Goal: Find contact information: Find contact information

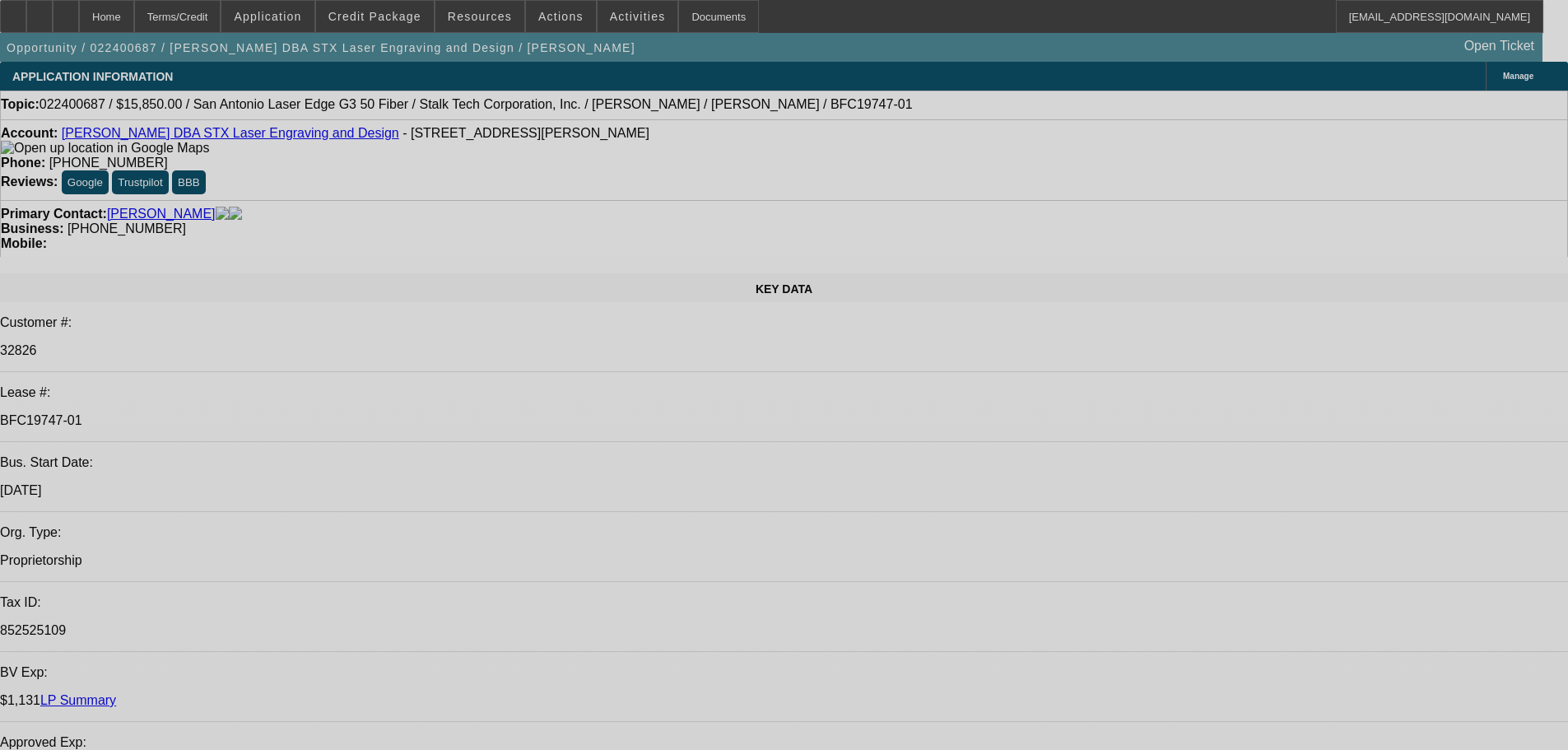
select select "0"
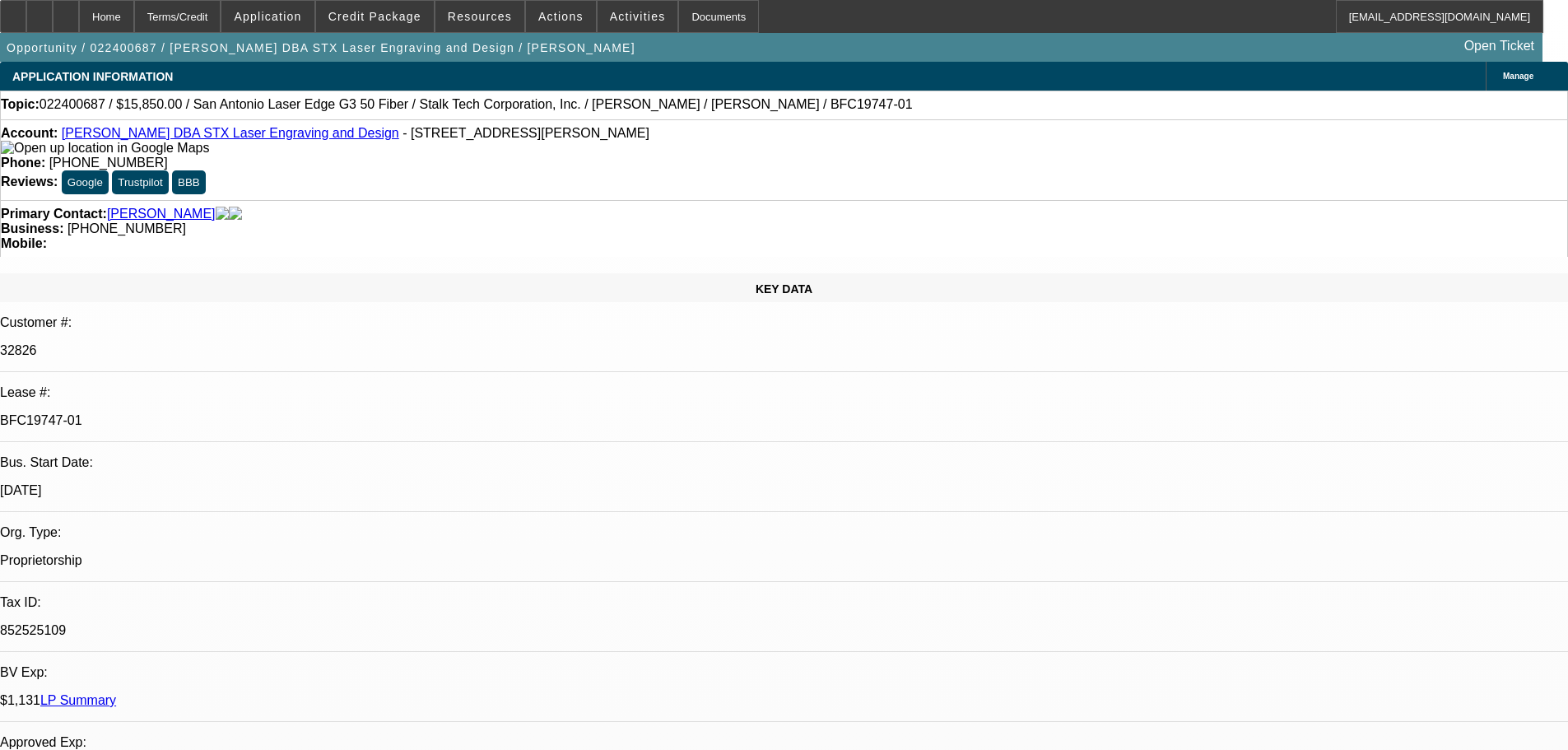
select select "2"
select select "0.1"
select select "4"
select select "0"
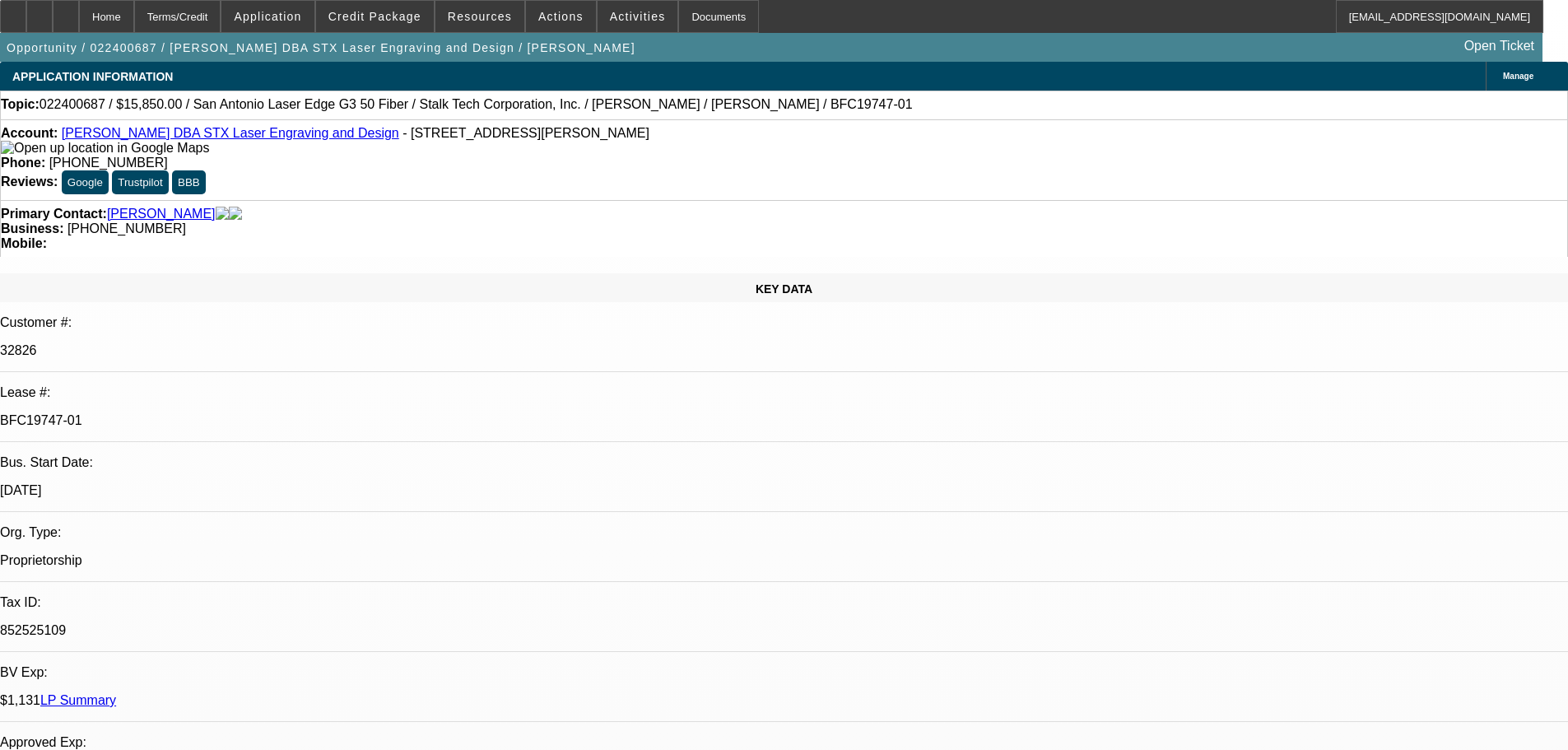
select select "2"
select select "0.1"
select select "4"
select select "0"
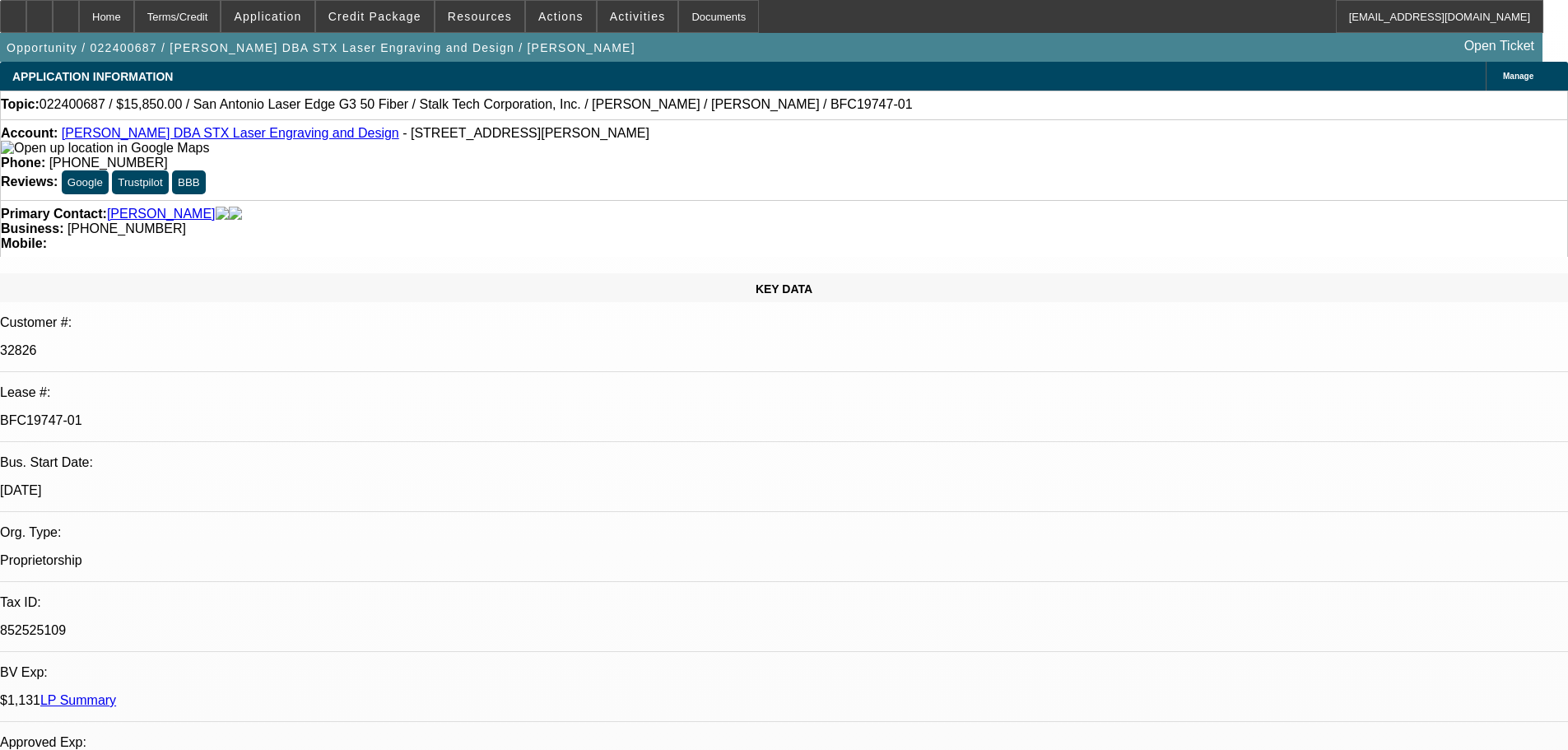
select select "0"
select select "3"
select select "0"
select select "6"
select select "0"
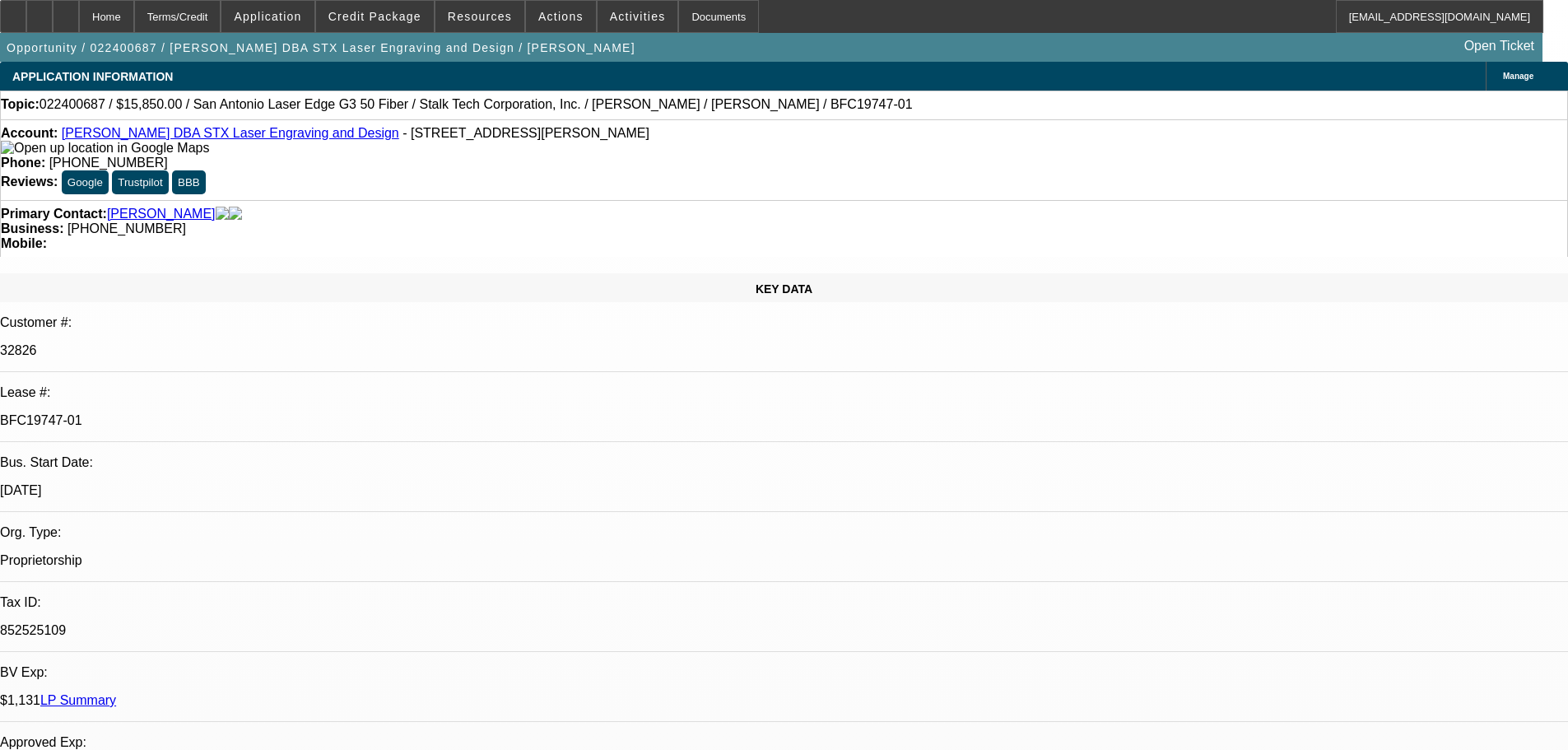
select select "0"
select select "3"
select select "0"
select select "6"
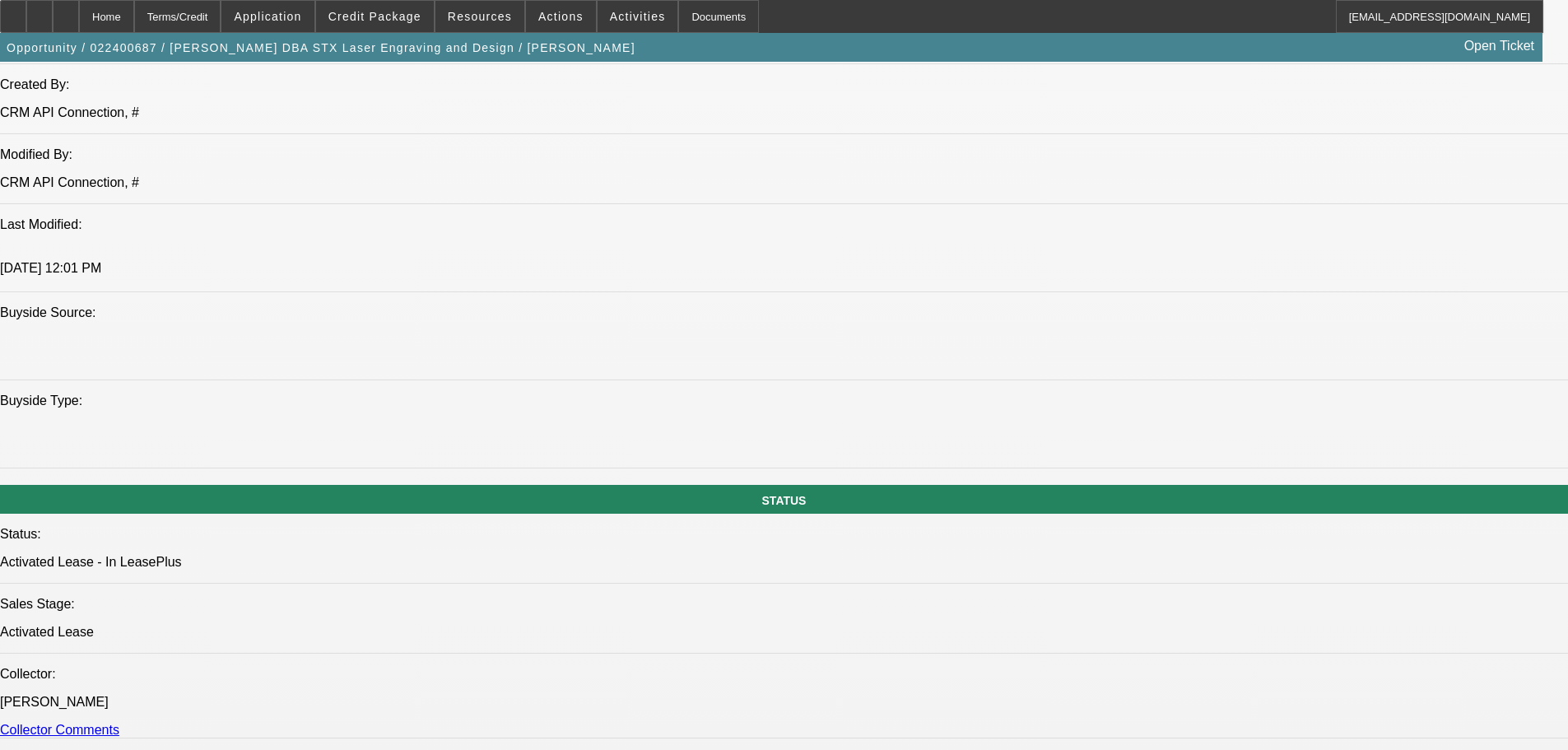
scroll to position [1482, 0]
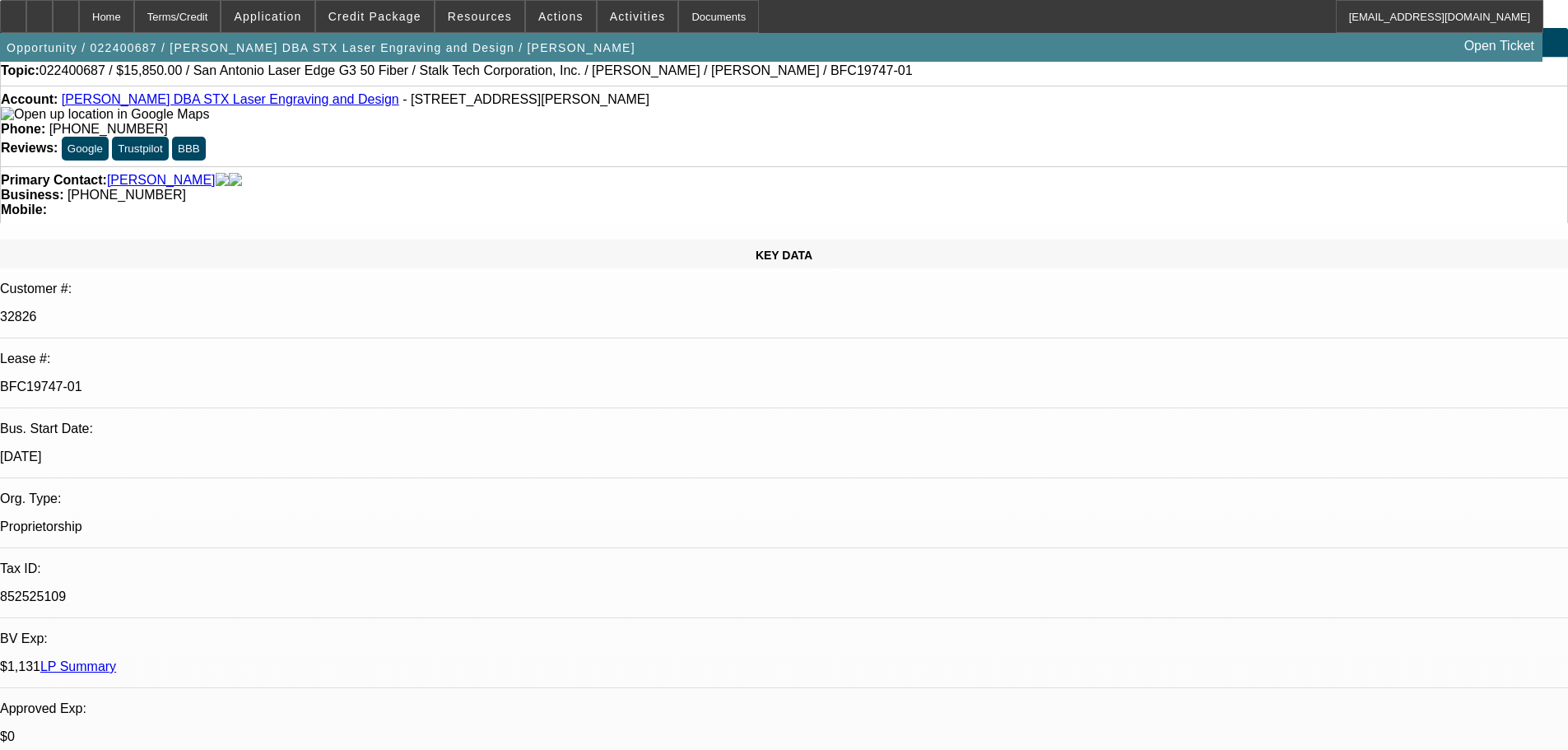
scroll to position [0, 0]
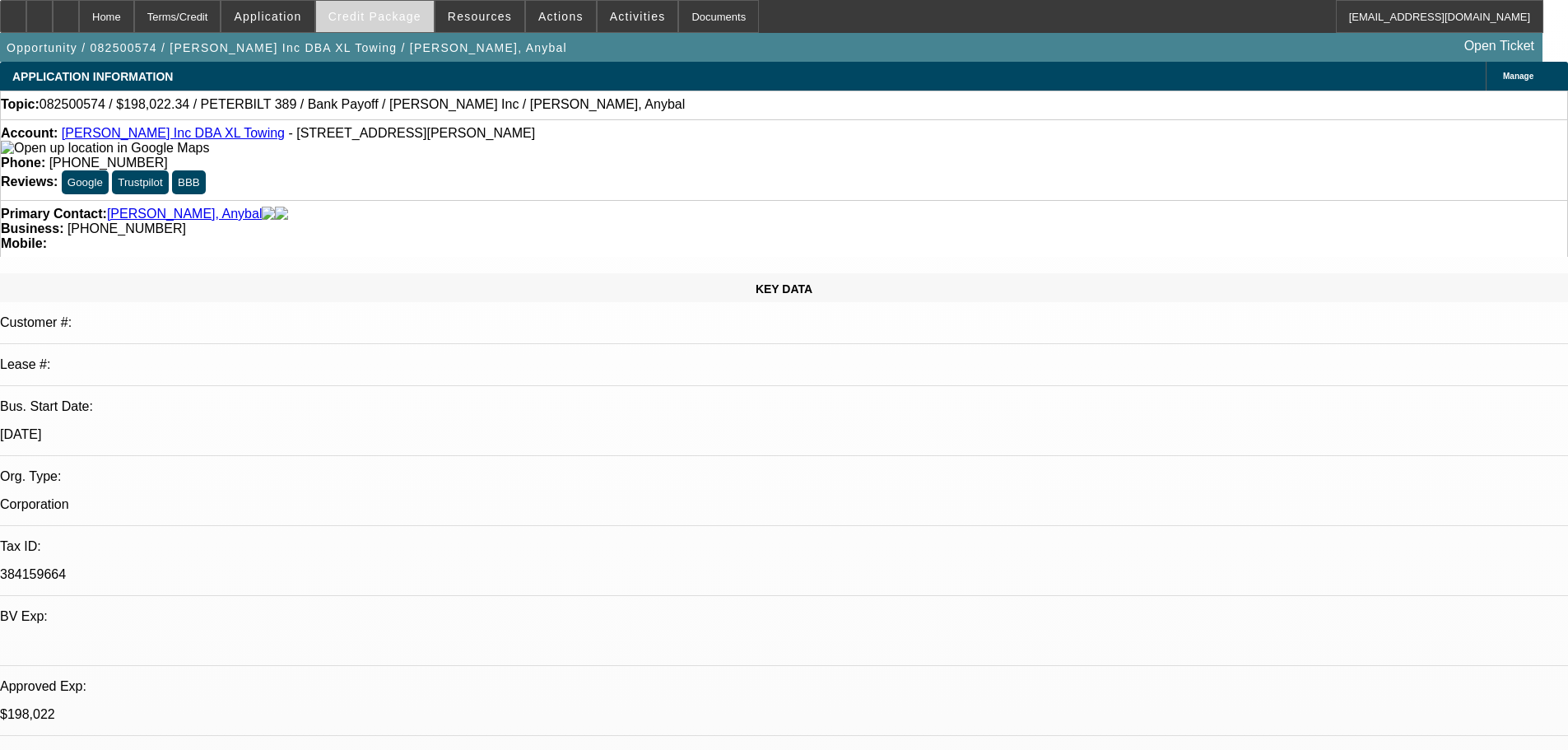
select select "0"
select select "2"
select select "0.15"
select select "16"
select select "0"
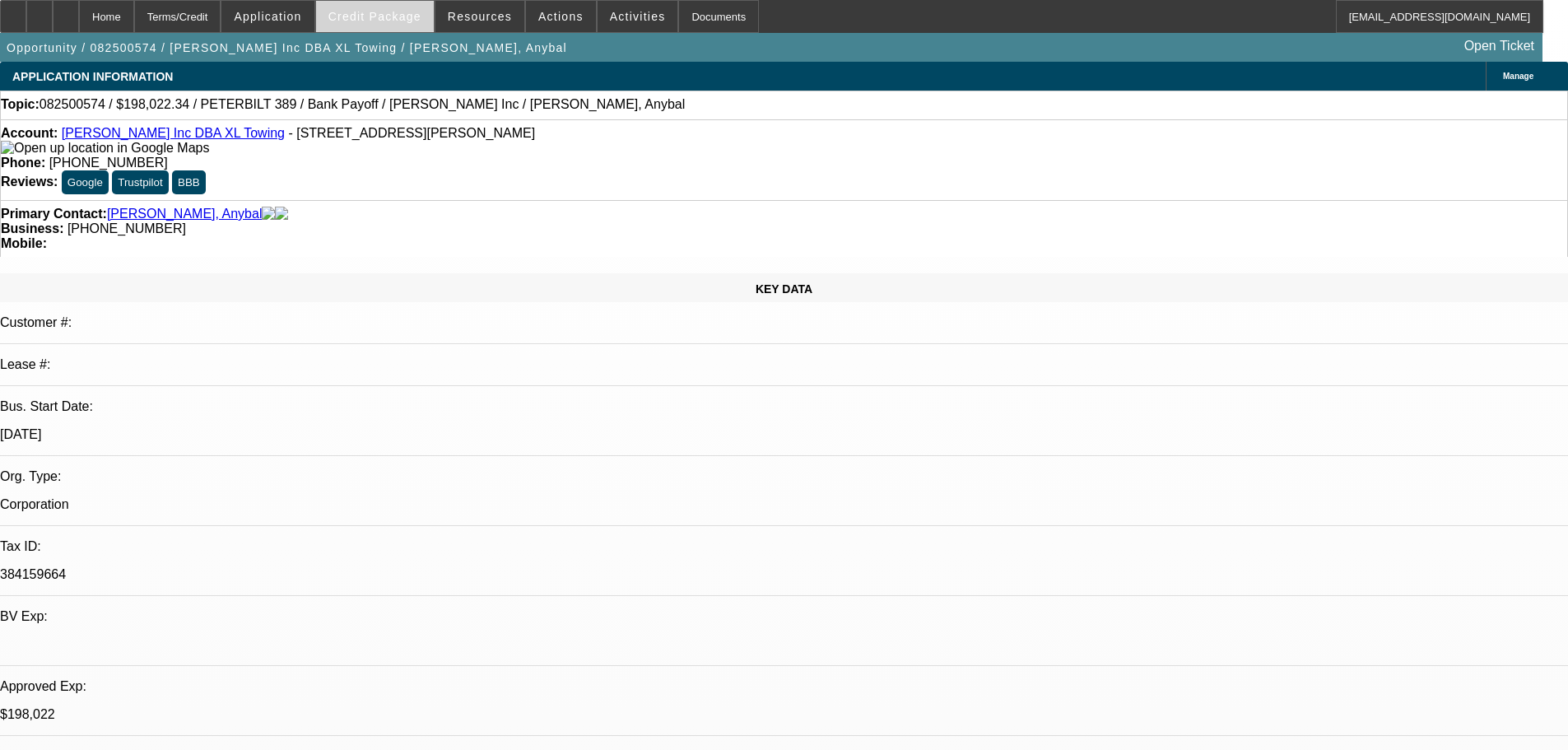
select select "2"
select select "0.15"
select select "16"
select select "0"
select select "2"
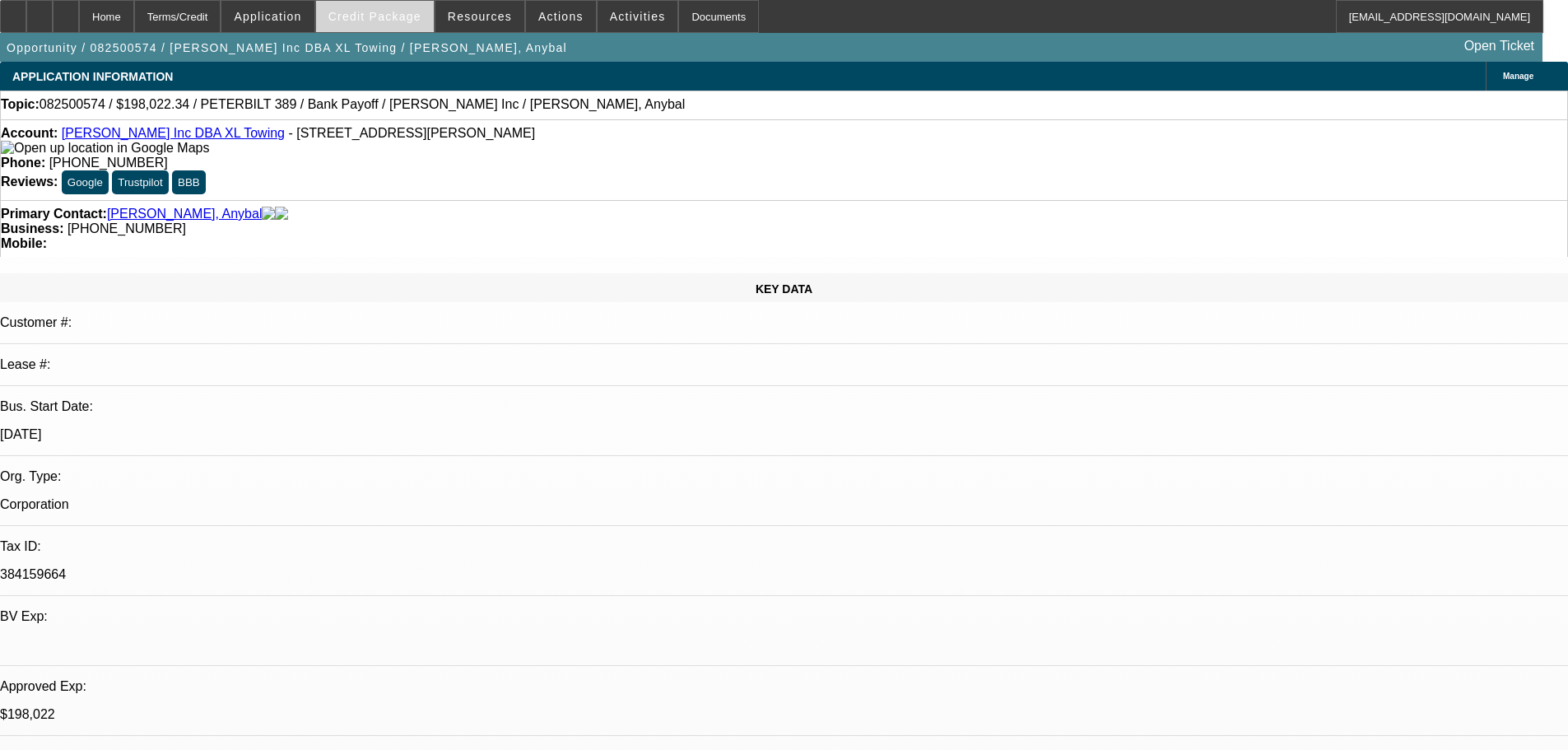
select select "0.15"
select select "4"
select select "0"
select select "2"
select select "0.15"
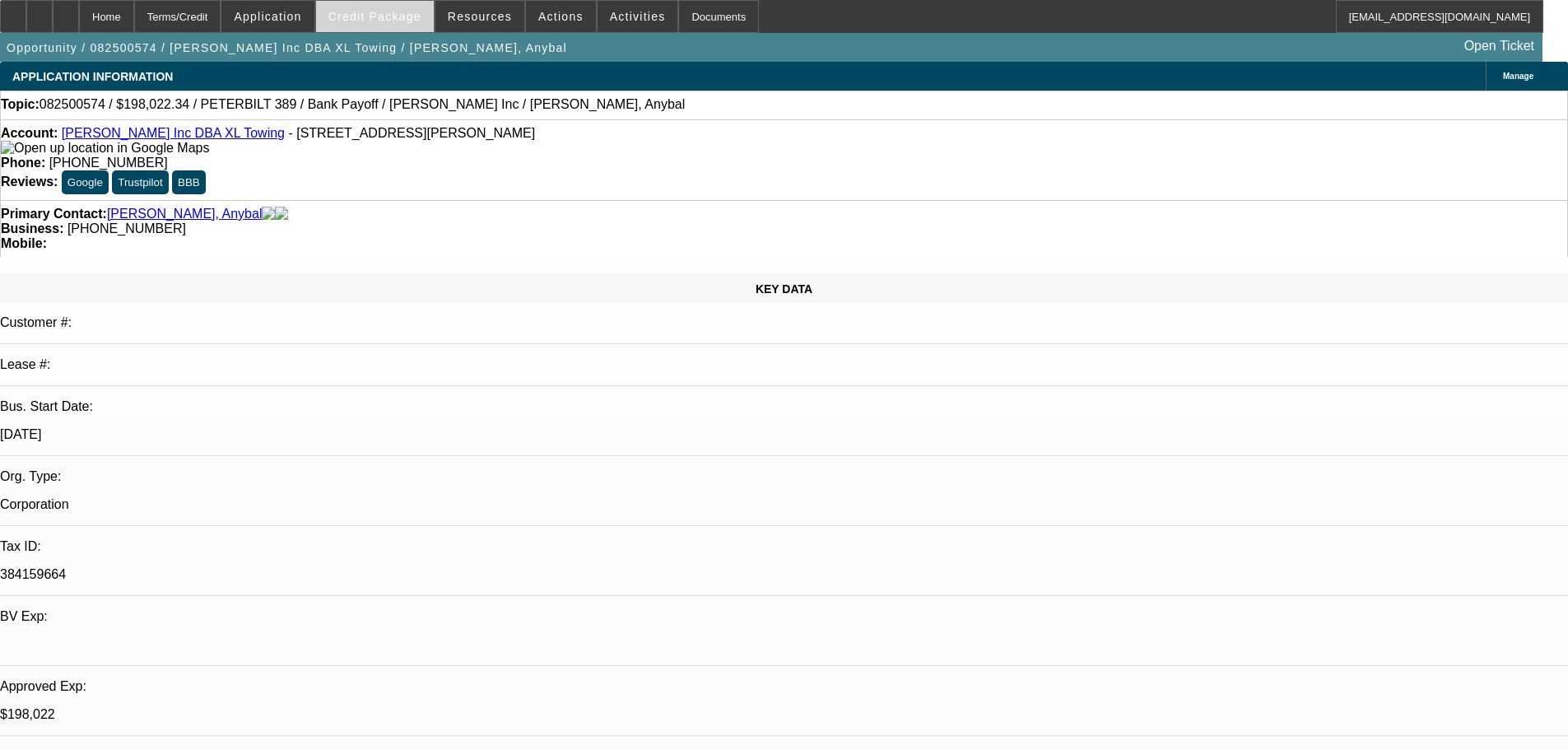
select select "4"
drag, startPoint x: 1215, startPoint y: 234, endPoint x: 1148, endPoint y: 240, distance: 67.3
copy b "[PHONE_NUMBER]"
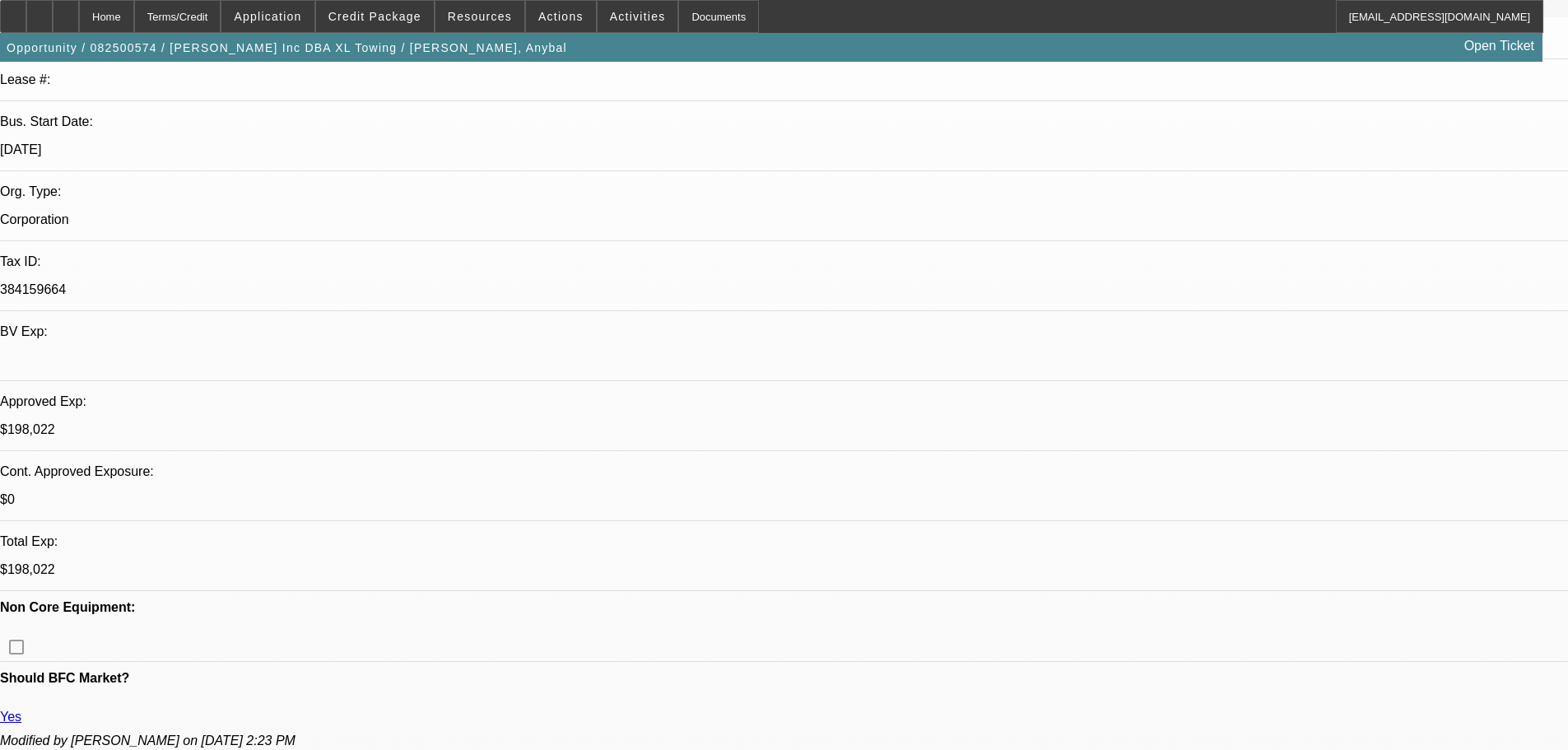
scroll to position [494, 0]
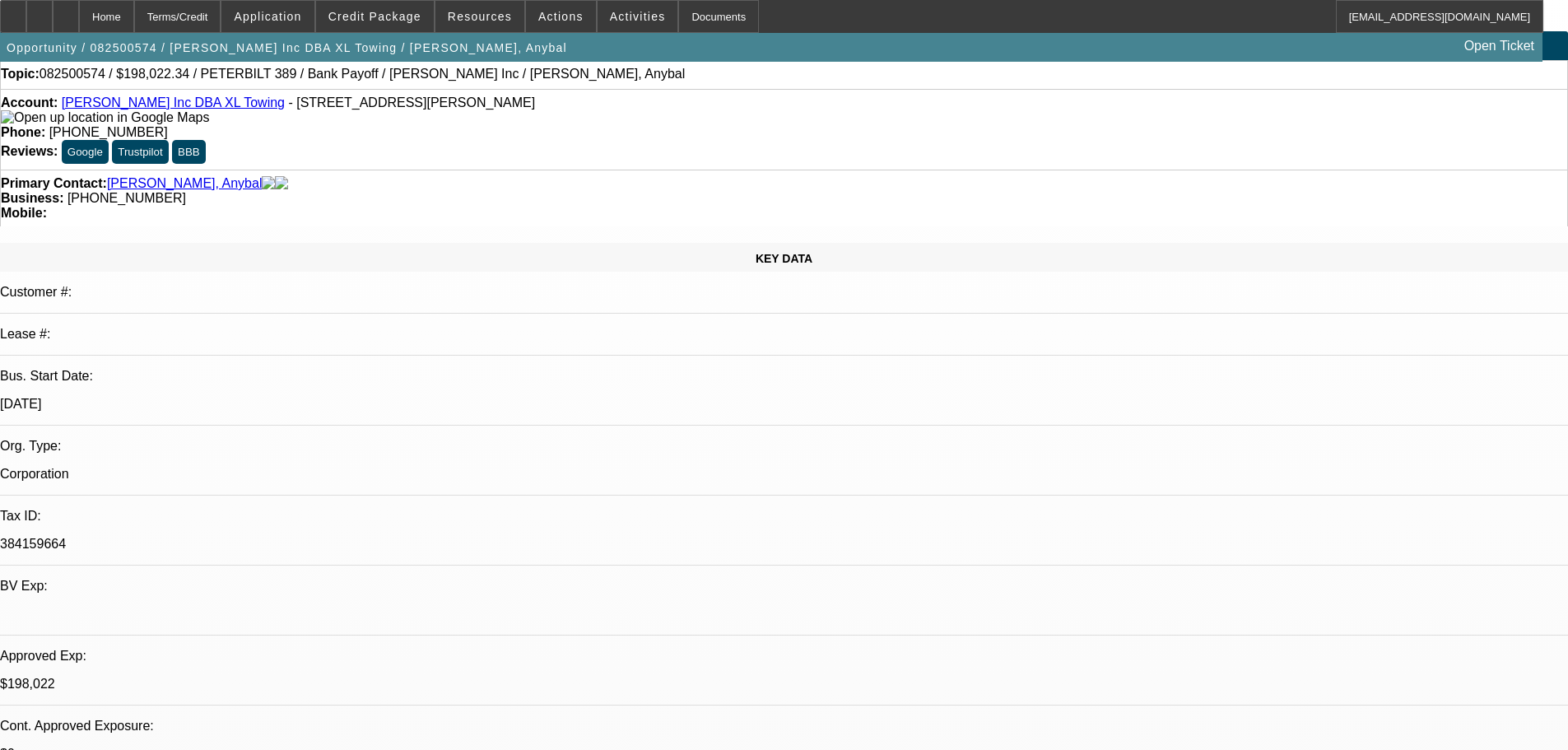
scroll to position [0, 0]
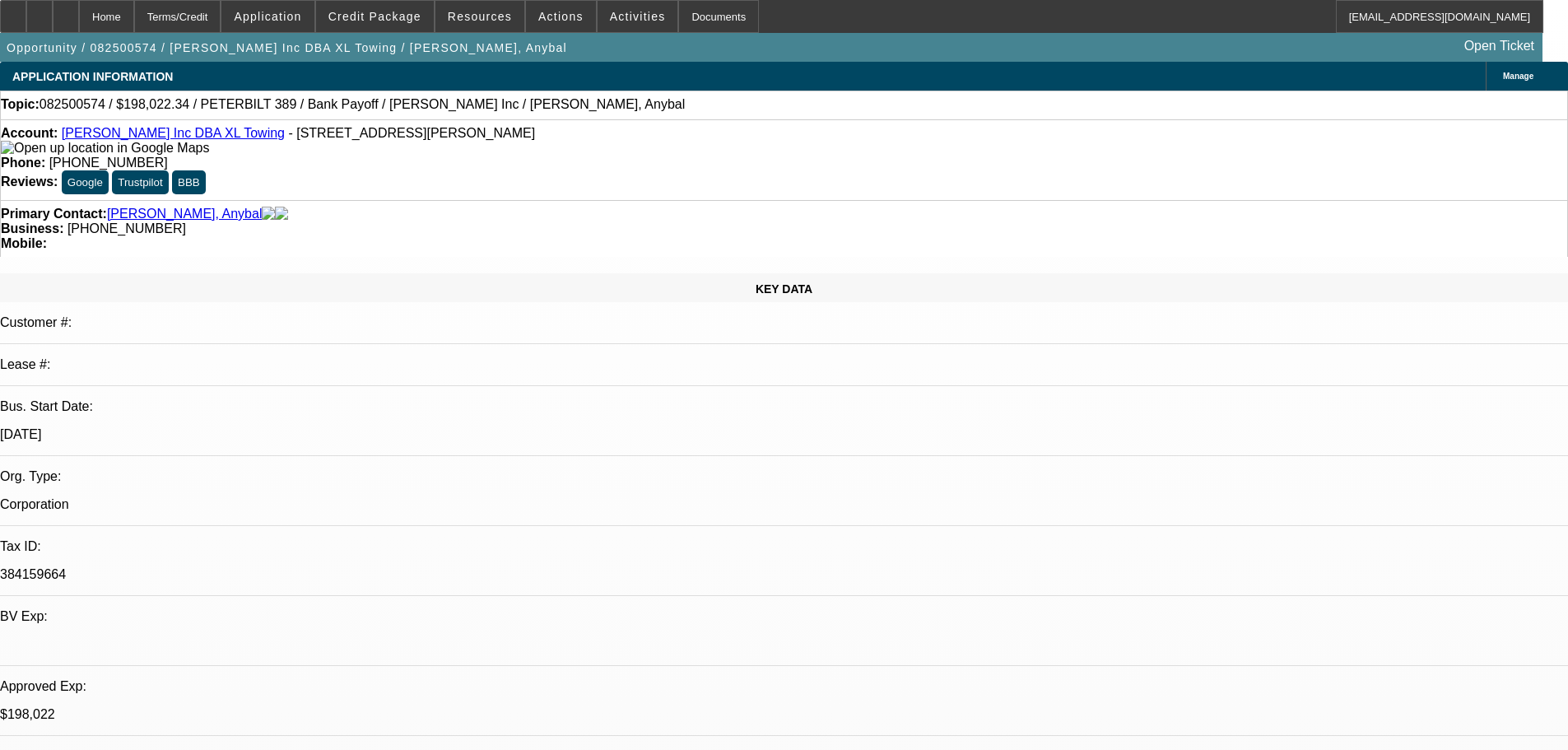
drag, startPoint x: 1297, startPoint y: 233, endPoint x: 1228, endPoint y: 238, distance: 69.2
copy b "[PHONE_NUMBER]"
